Goal: Information Seeking & Learning: Learn about a topic

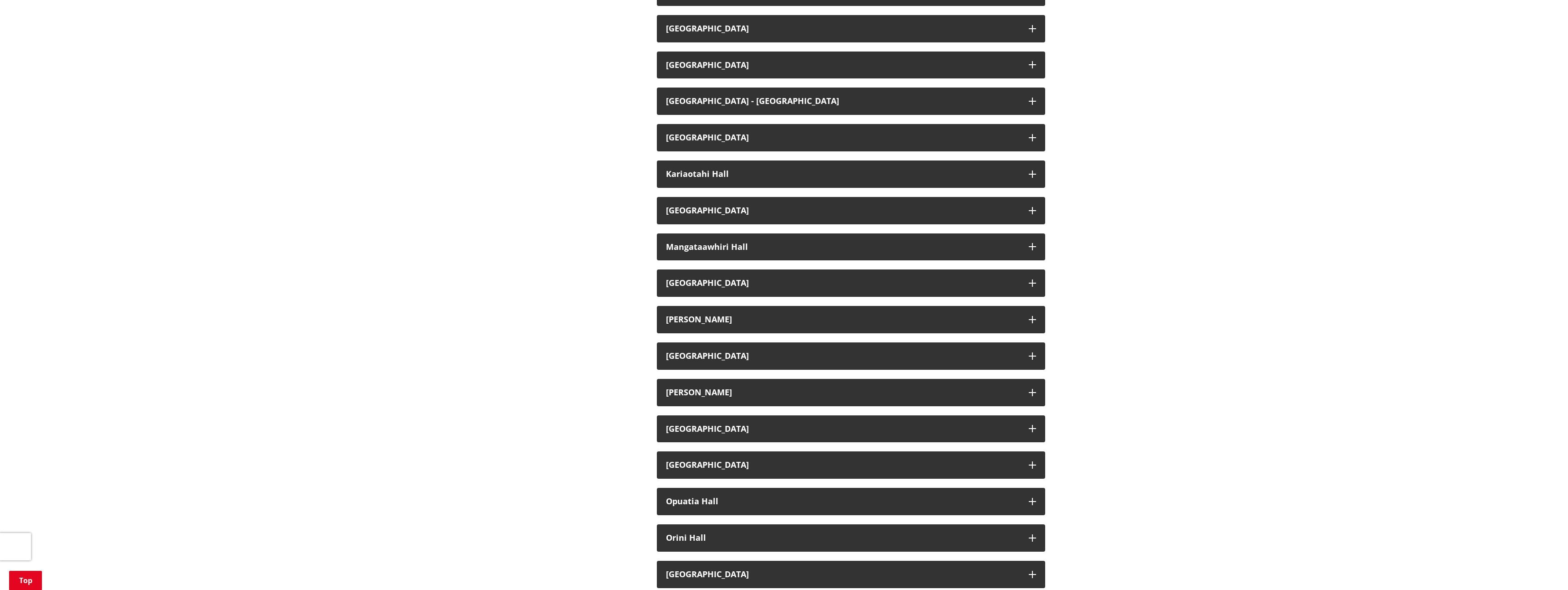
scroll to position [509, 0]
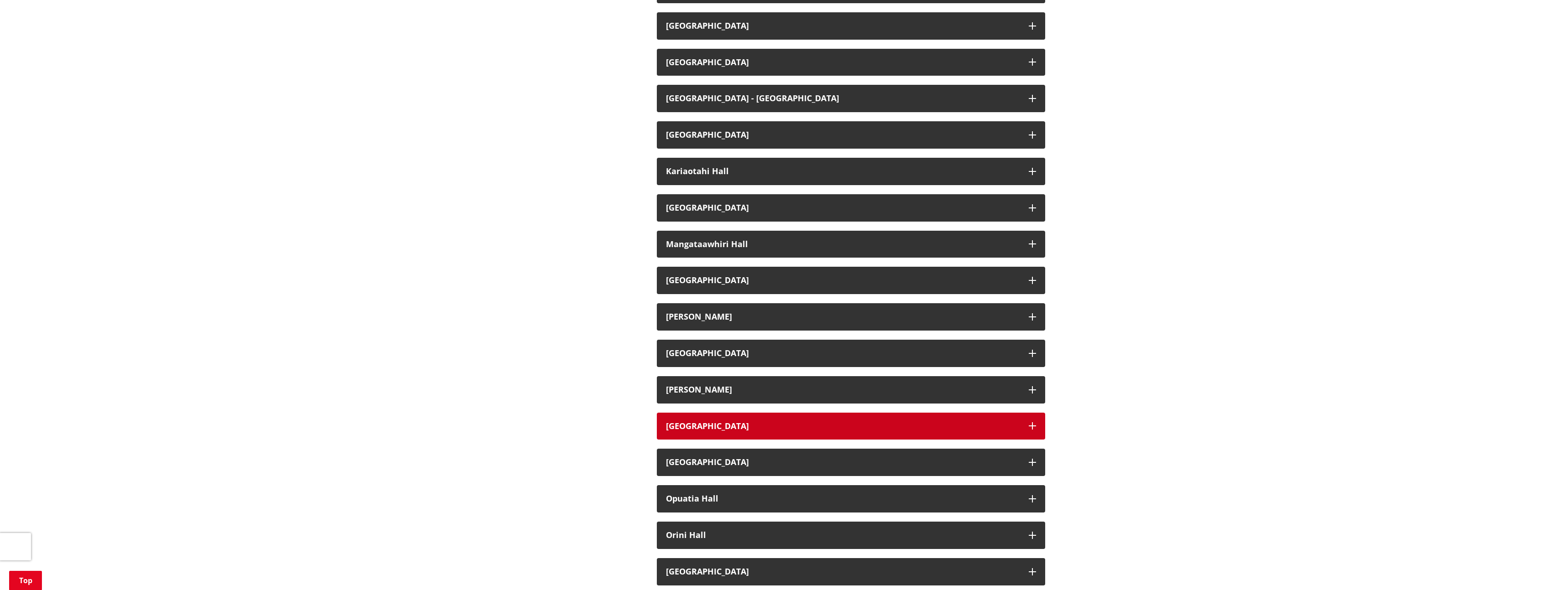
click at [1033, 431] on button "[GEOGRAPHIC_DATA]" at bounding box center [851, 426] width 388 height 27
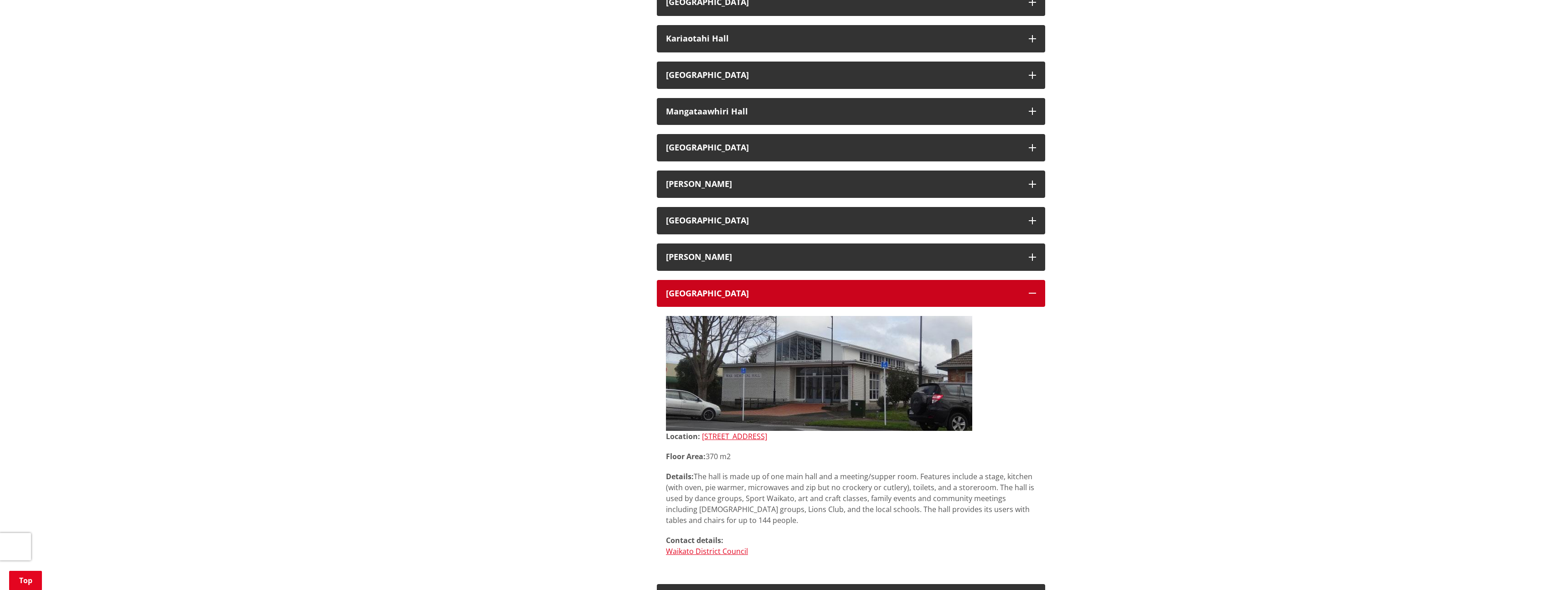
scroll to position [645, 0]
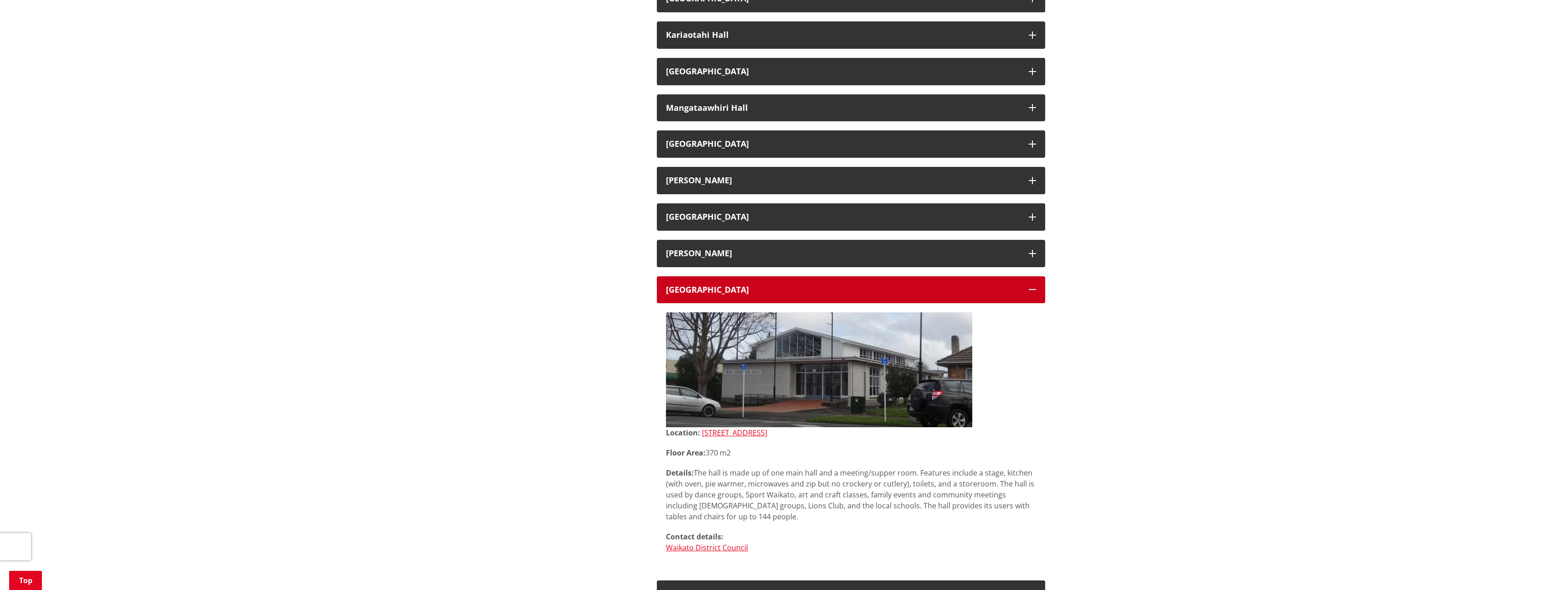
click at [1038, 290] on button "[GEOGRAPHIC_DATA]" at bounding box center [851, 290] width 388 height 27
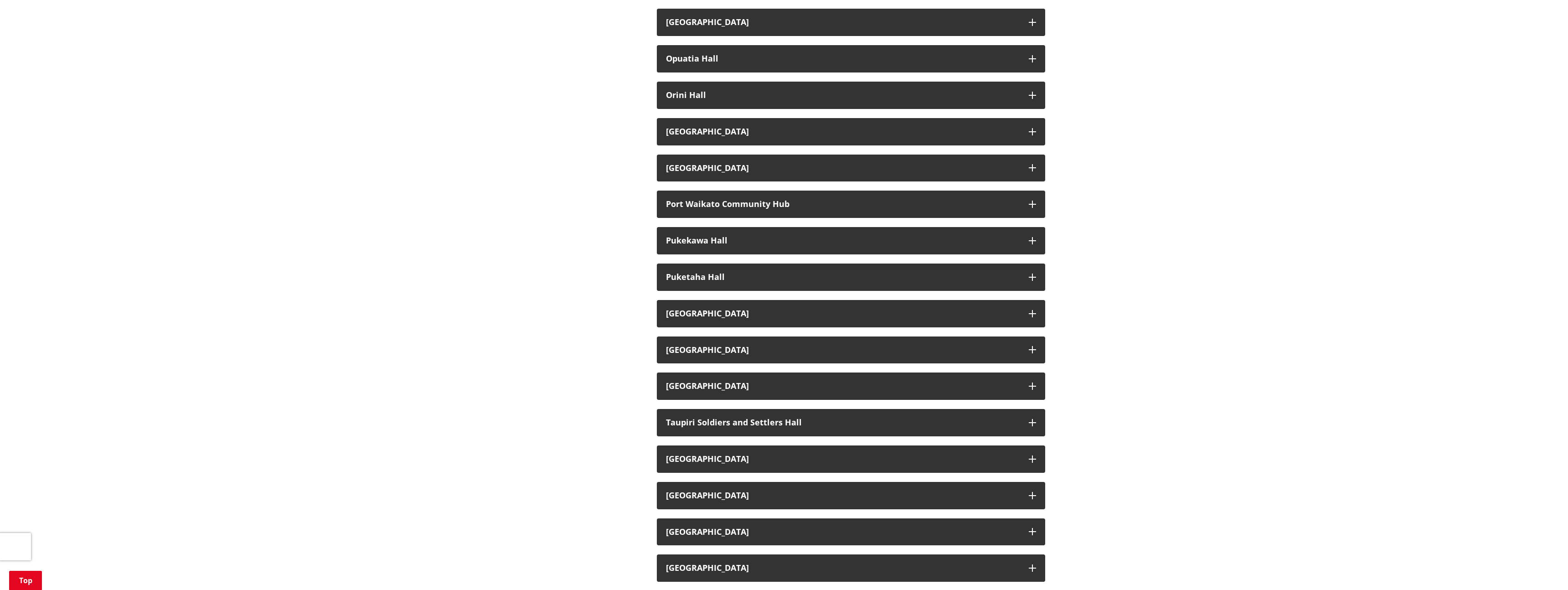
scroll to position [976, 0]
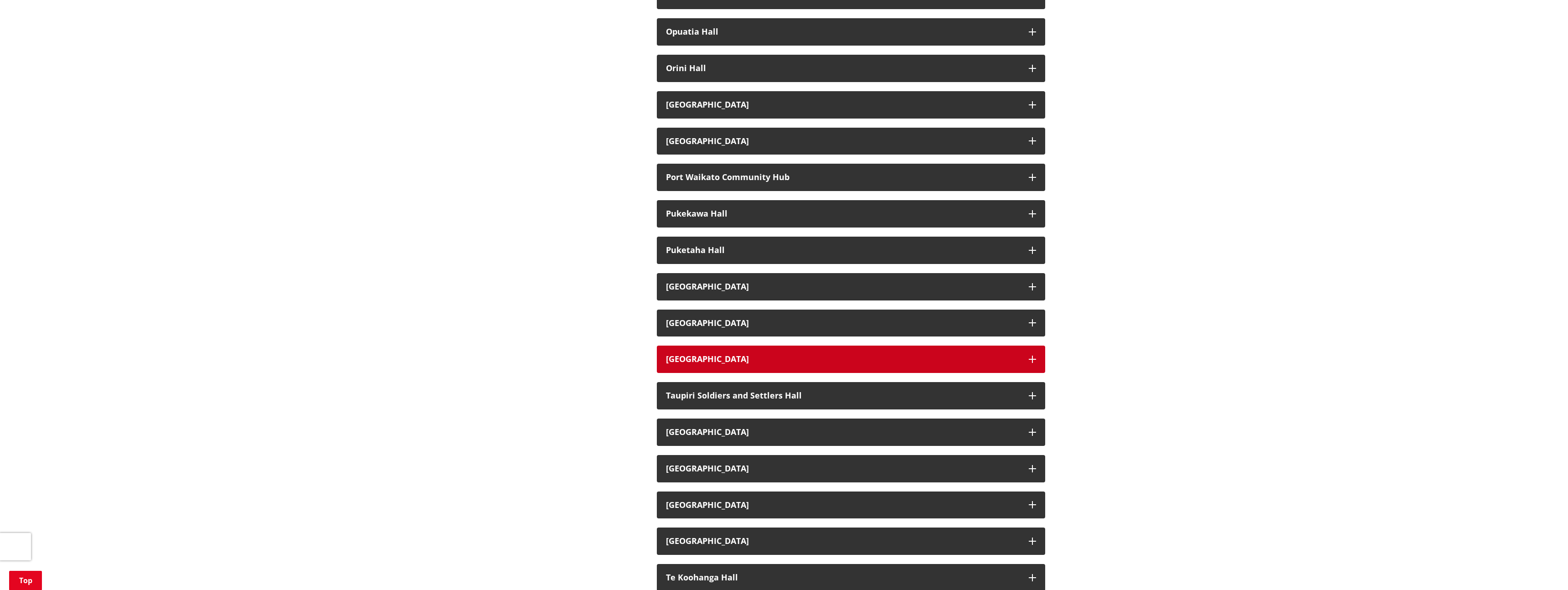
click at [1025, 364] on button "[GEOGRAPHIC_DATA]" at bounding box center [851, 359] width 388 height 27
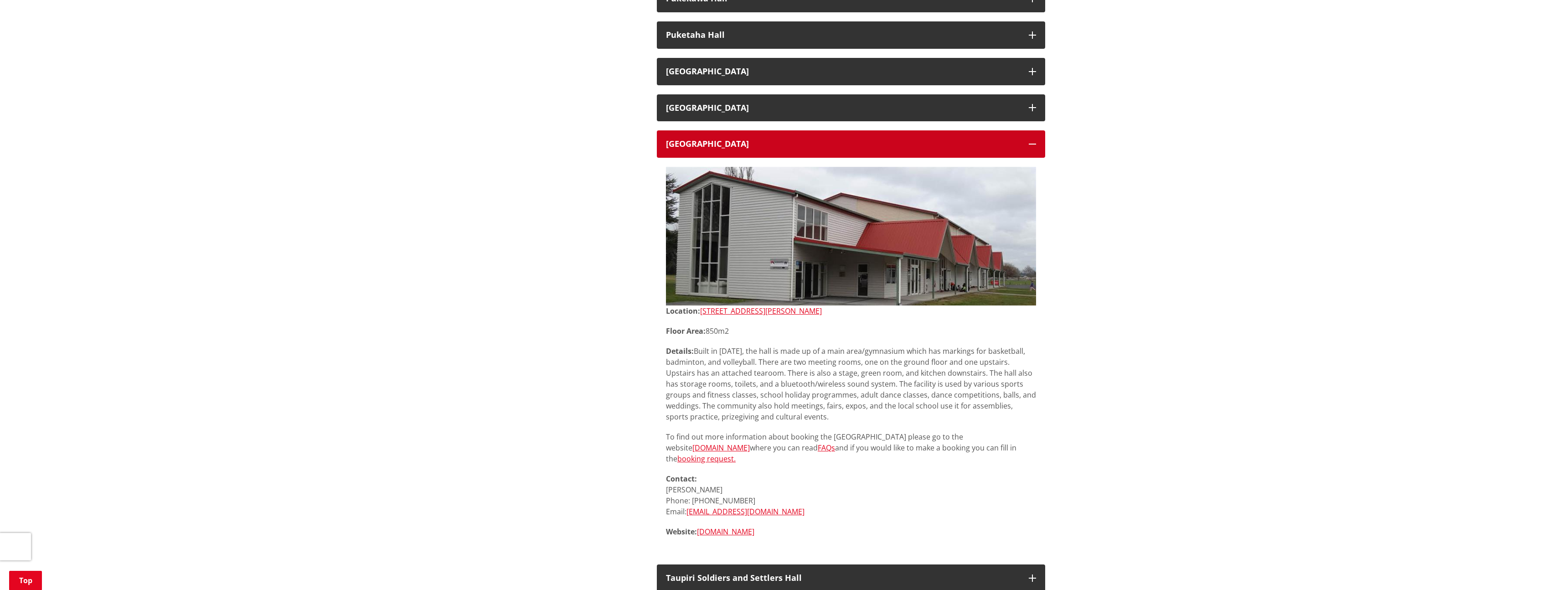
scroll to position [1193, 0]
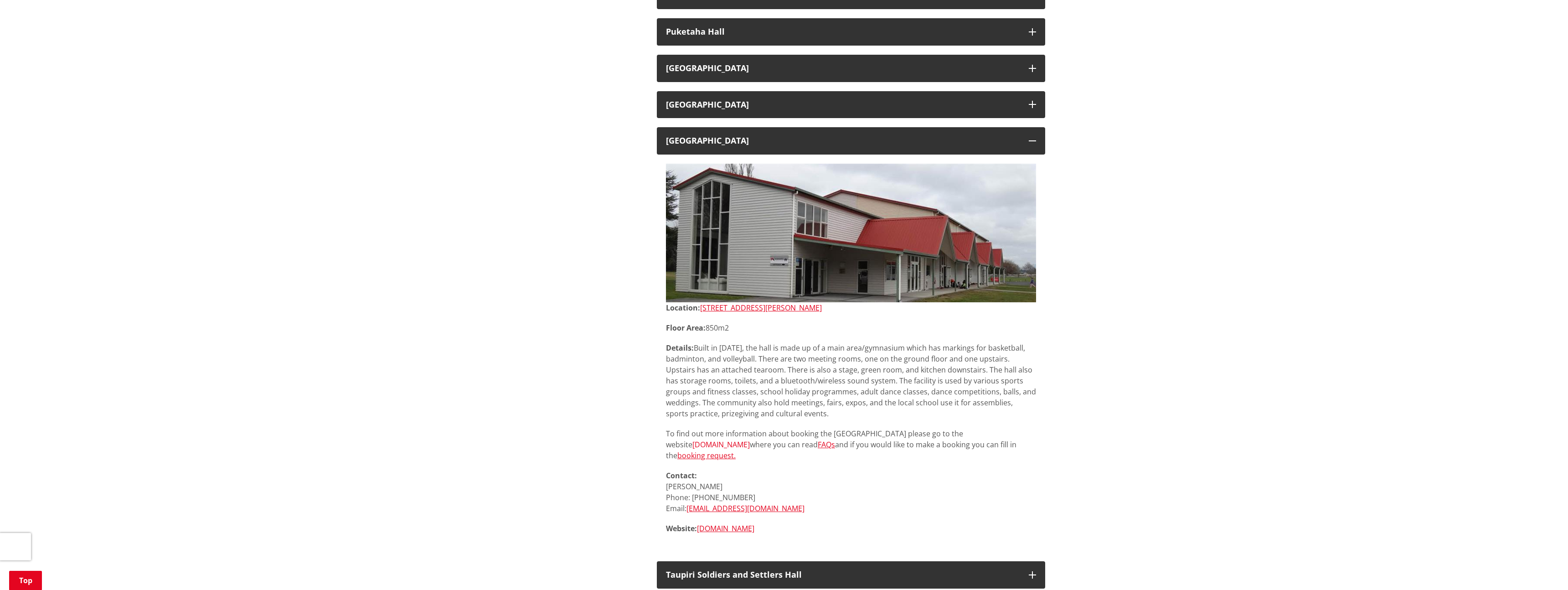
click at [731, 445] on link "[DOMAIN_NAME]" at bounding box center [721, 444] width 57 height 10
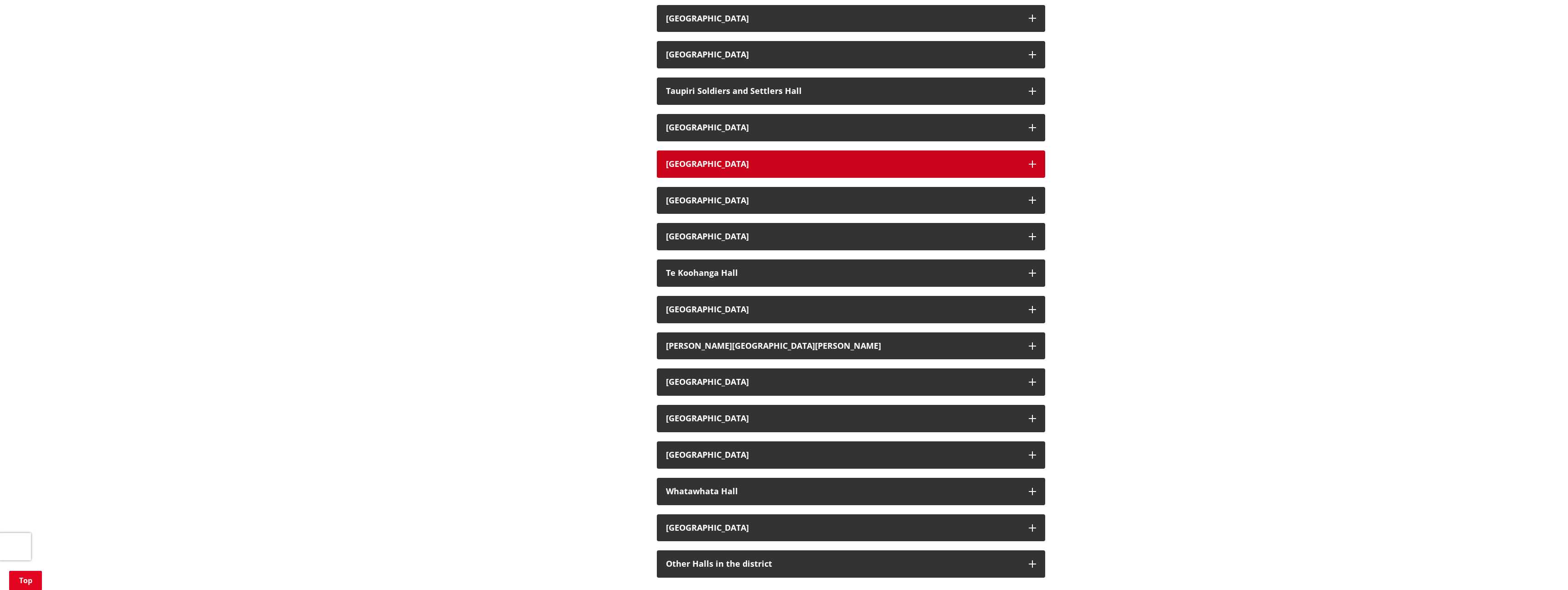
scroll to position [1280, 0]
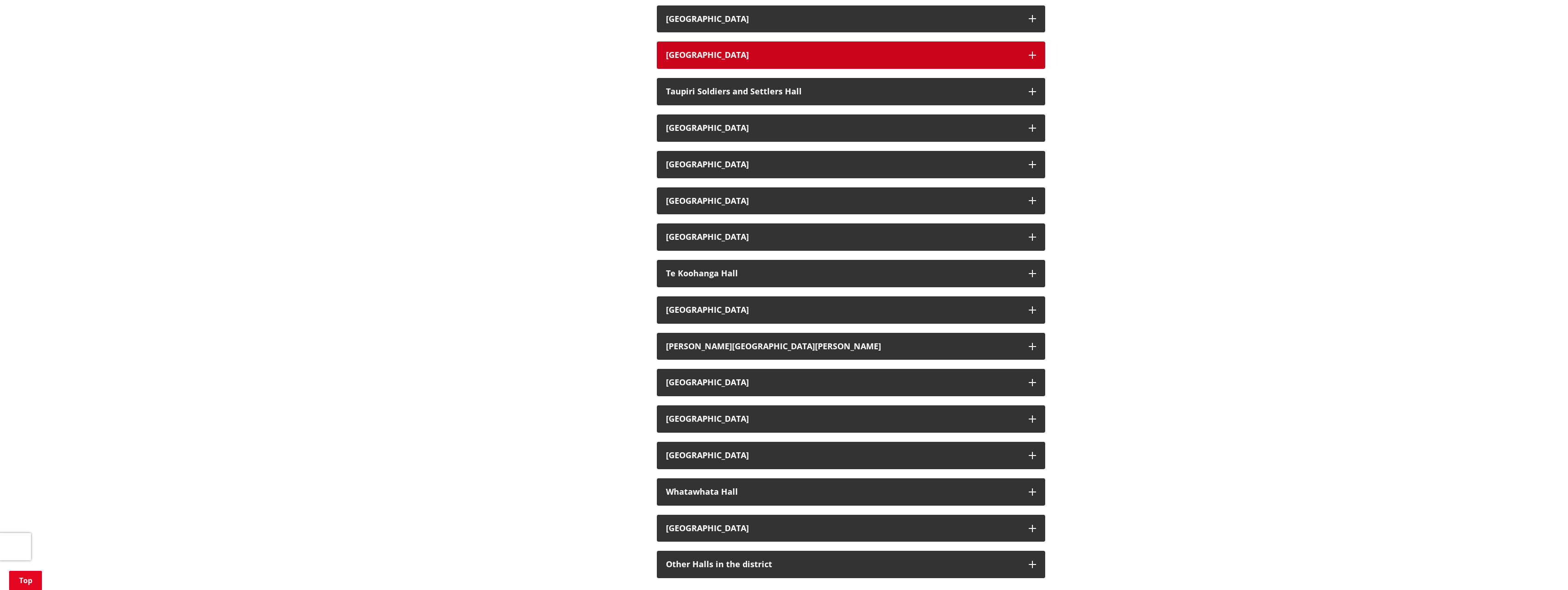
click at [1011, 53] on h3 "[GEOGRAPHIC_DATA]" at bounding box center [842, 56] width 354 height 9
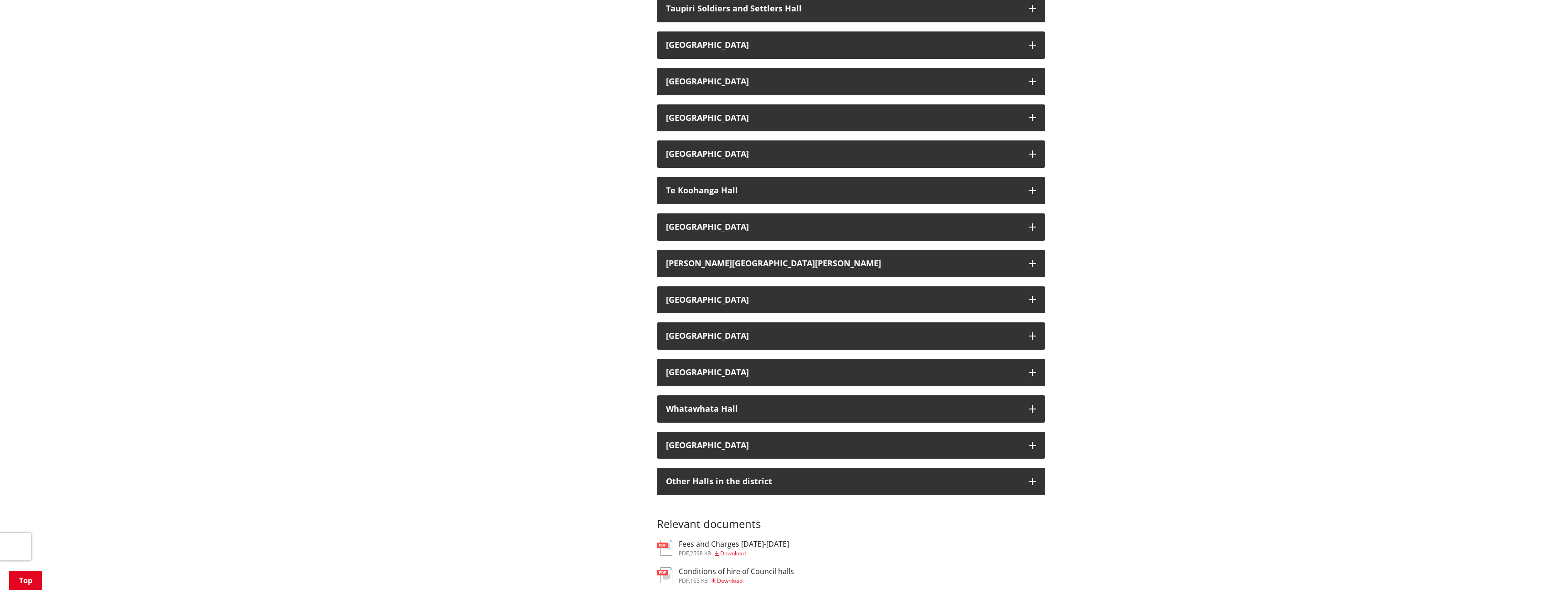
scroll to position [1760, 0]
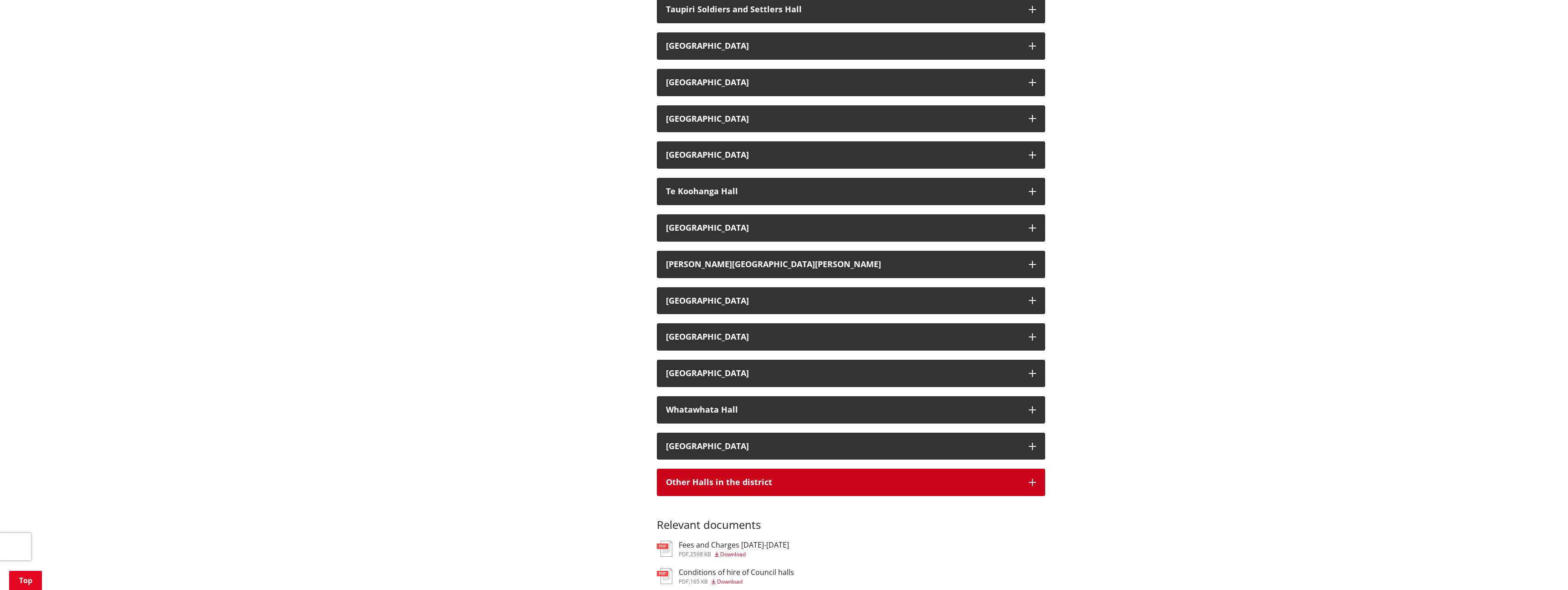
drag, startPoint x: 1026, startPoint y: 479, endPoint x: 1062, endPoint y: 483, distance: 36.2
click at [1026, 479] on button "Other Halls in the district" at bounding box center [851, 482] width 388 height 27
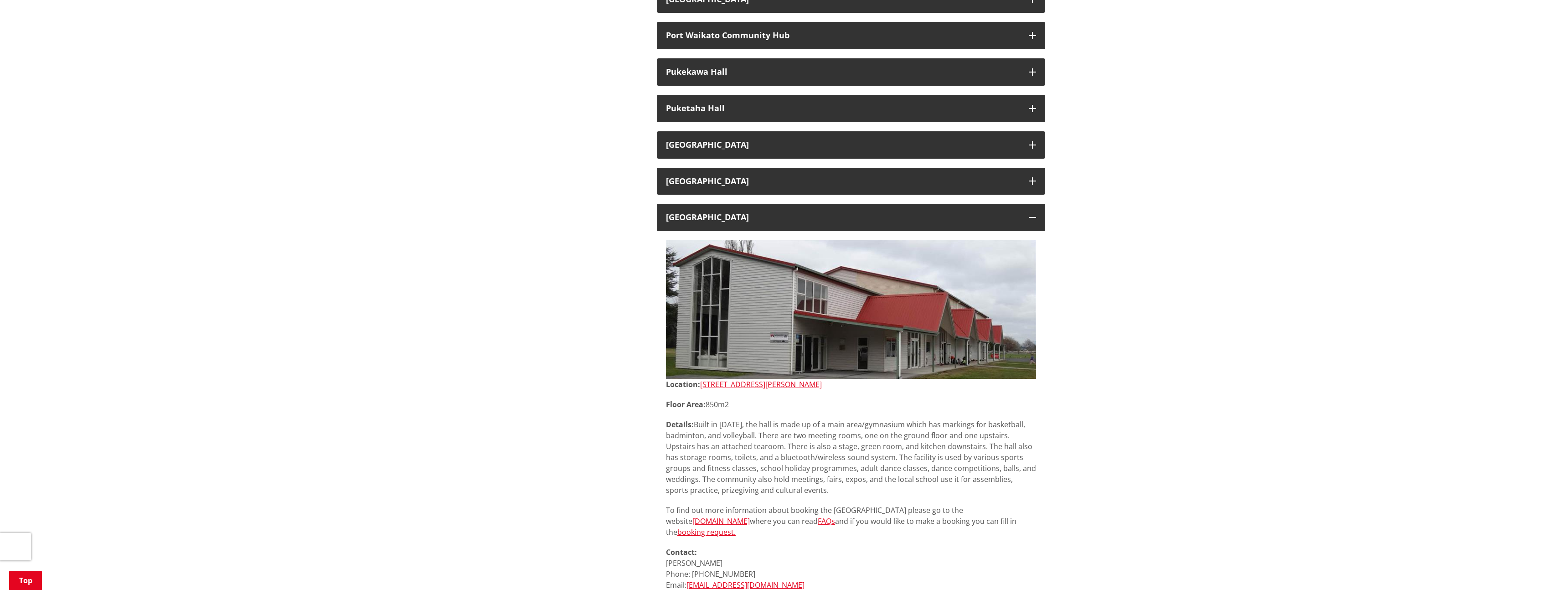
scroll to position [1029, 0]
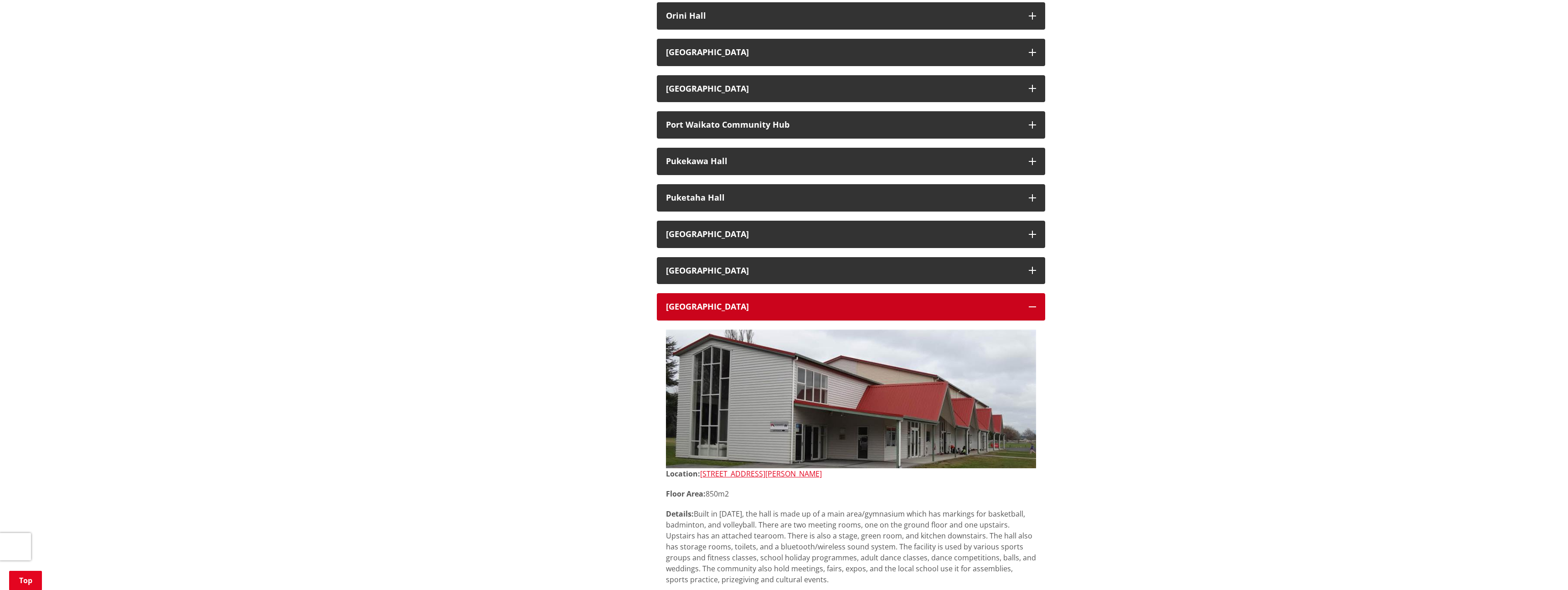
click at [1035, 310] on icon "button" at bounding box center [1032, 306] width 7 height 7
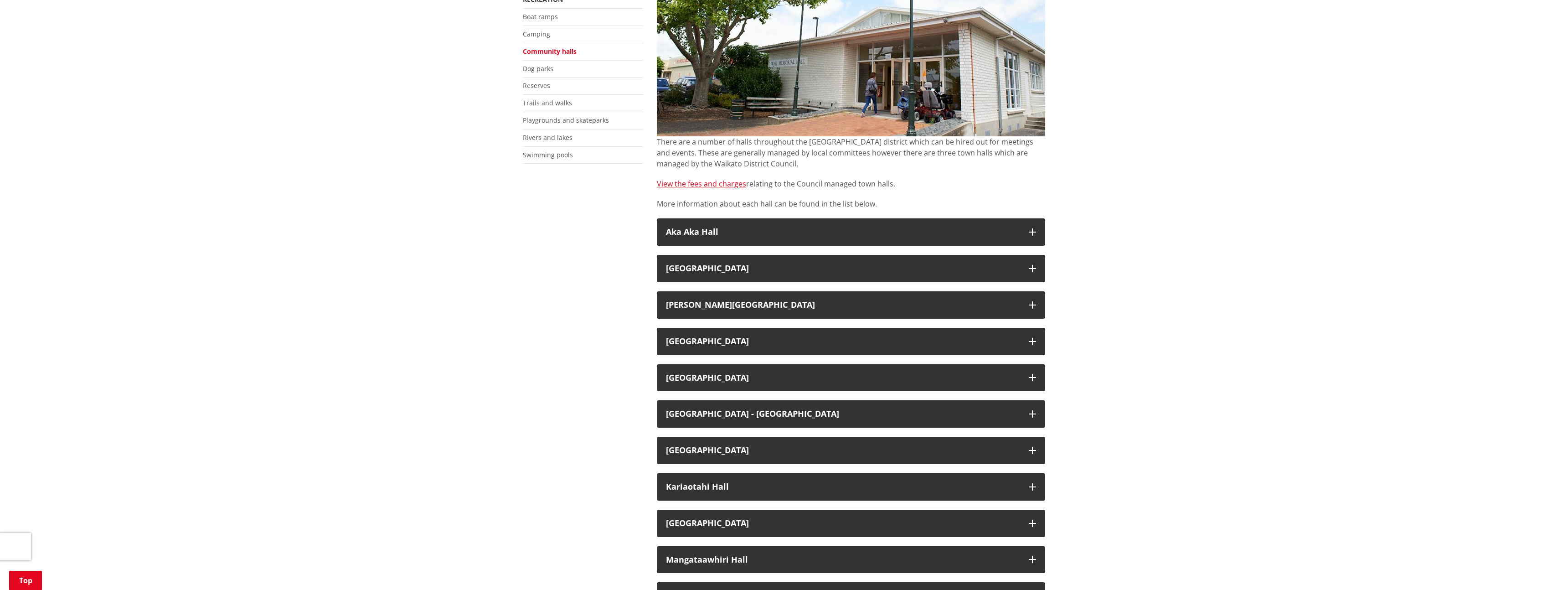
scroll to position [189, 0]
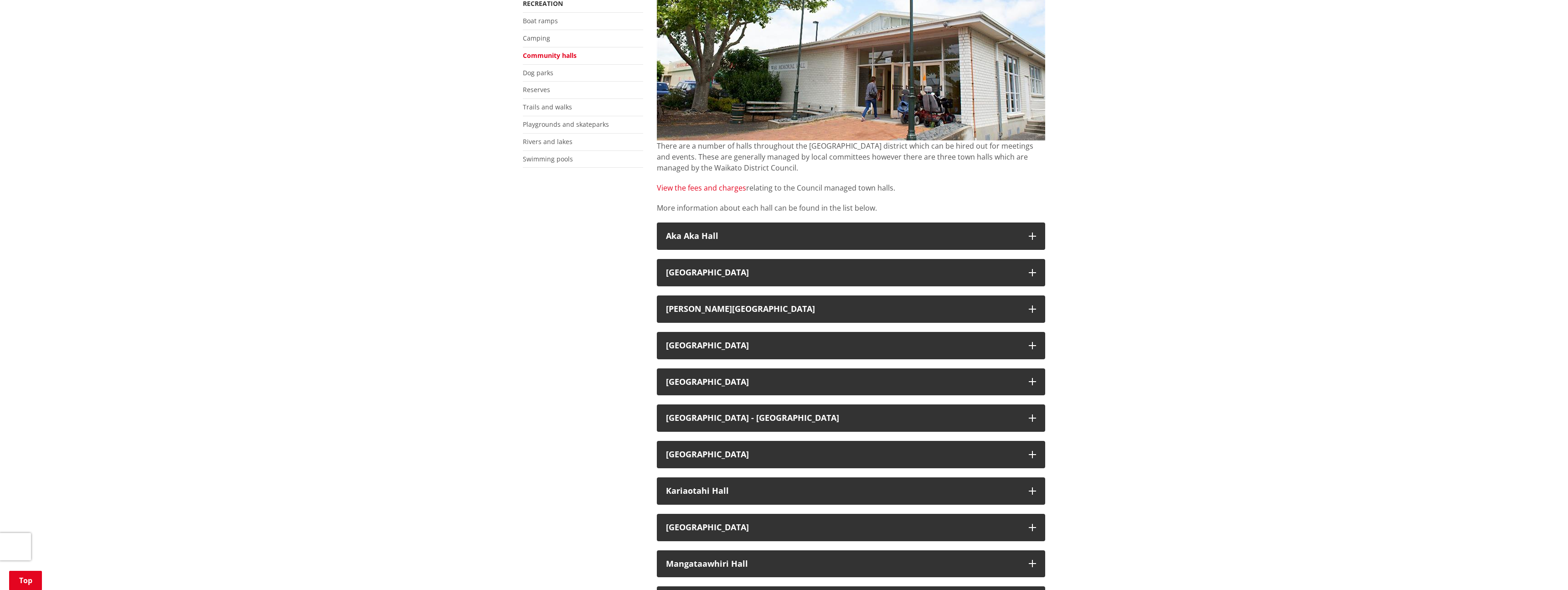
click at [711, 186] on link "View the fees and charges" at bounding box center [702, 188] width 89 height 10
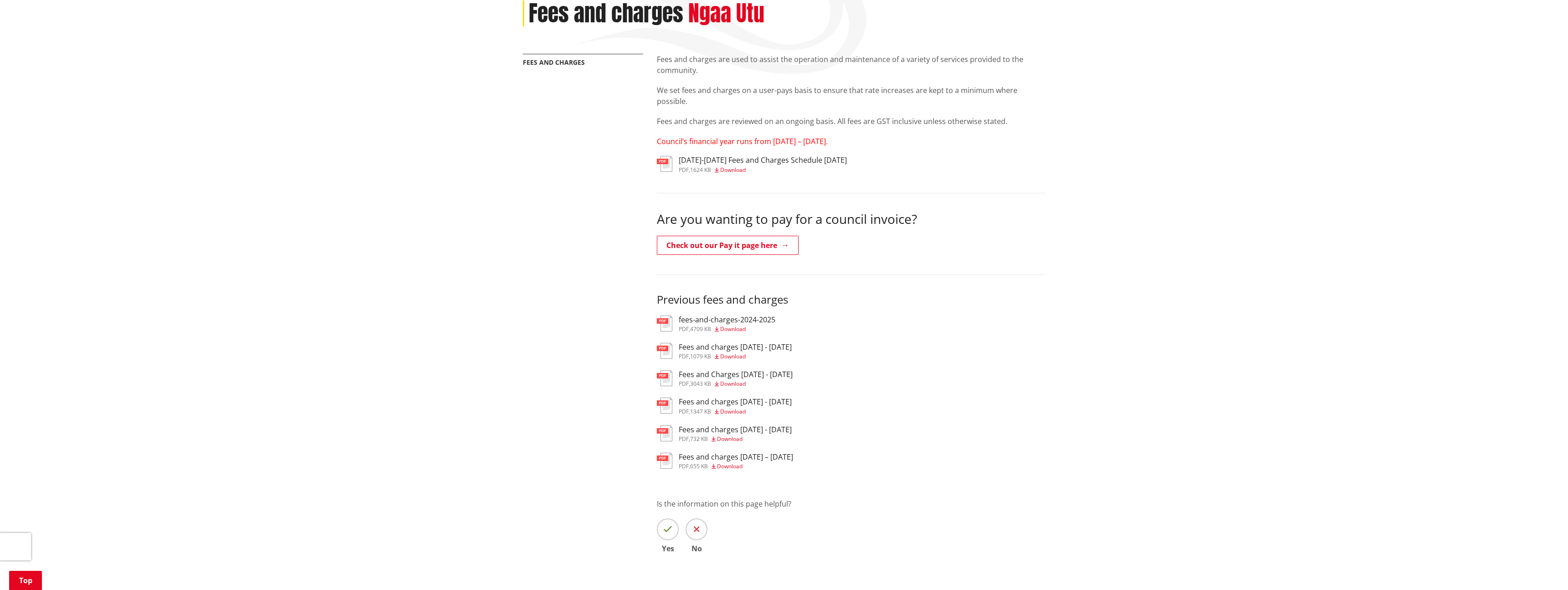
scroll to position [131, 0]
click at [663, 324] on img at bounding box center [665, 323] width 16 height 16
